Goal: Check status: Check status

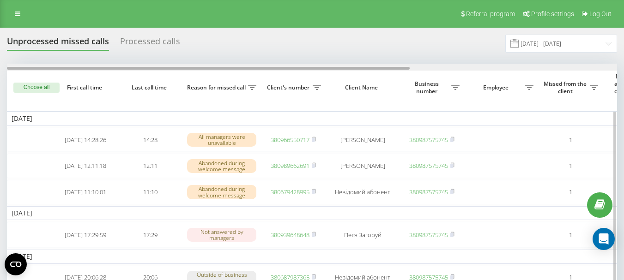
click at [450, 66] on div at bounding box center [312, 67] width 610 height 7
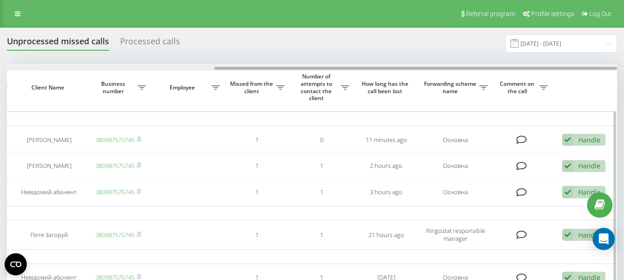
click at [122, 67] on div at bounding box center [312, 67] width 610 height 7
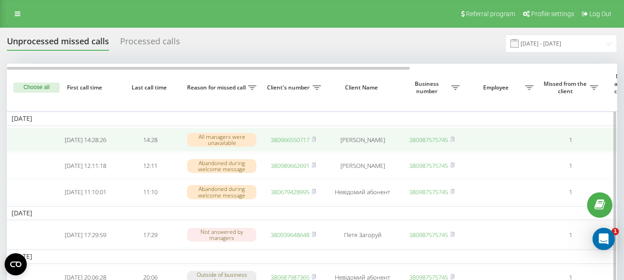
scroll to position [0, 0]
click at [317, 141] on td "380966550717" at bounding box center [293, 140] width 65 height 24
click at [315, 140] on rect at bounding box center [313, 140] width 3 height 4
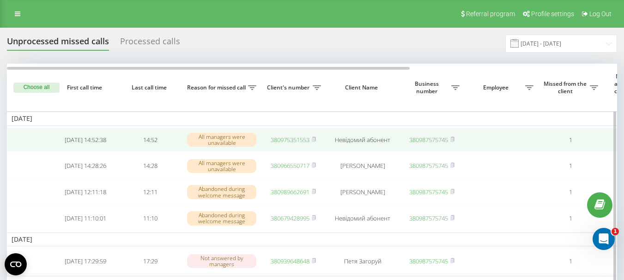
click at [291, 140] on link "380975351553" at bounding box center [290, 140] width 39 height 8
